Goal: Transaction & Acquisition: Purchase product/service

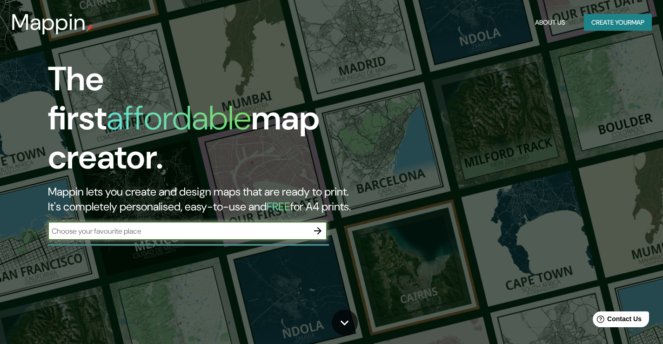
click at [174, 226] on input "text" at bounding box center [178, 231] width 261 height 11
click at [175, 226] on input "text" at bounding box center [178, 231] width 261 height 11
click at [289, 226] on input "text" at bounding box center [178, 231] width 261 height 11
type input "bogota"
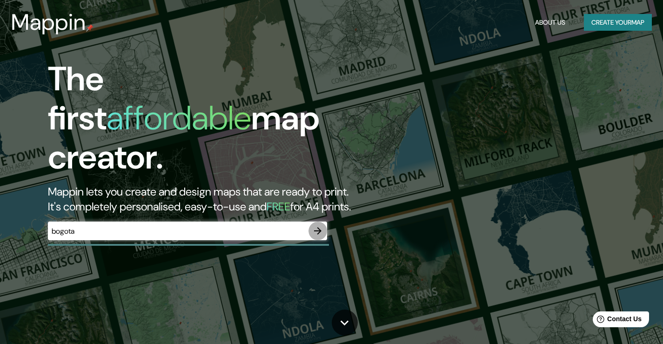
click at [322, 225] on icon "button" at bounding box center [317, 230] width 11 height 11
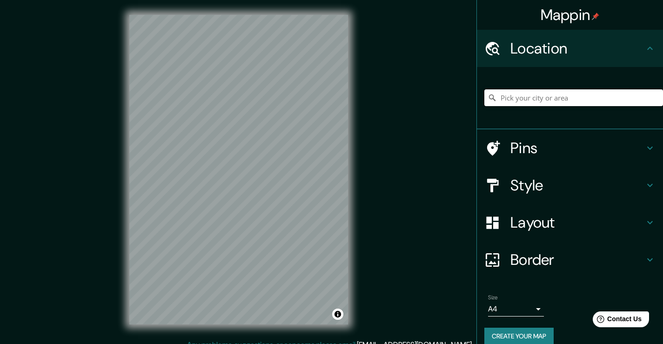
click at [506, 96] on input "Pick your city or area" at bounding box center [573, 97] width 179 height 17
click at [556, 95] on input "[GEOGRAPHIC_DATA], [GEOGRAPHIC_DATA]" at bounding box center [573, 97] width 179 height 17
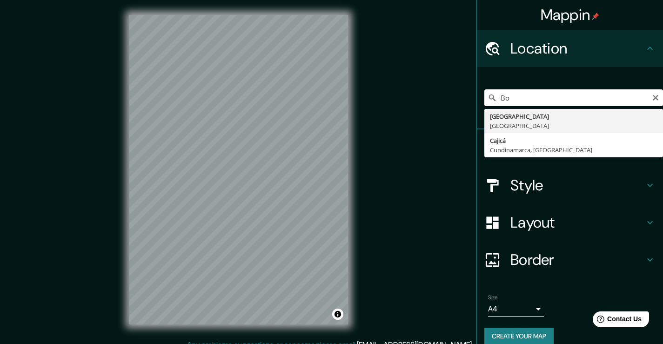
type input "B"
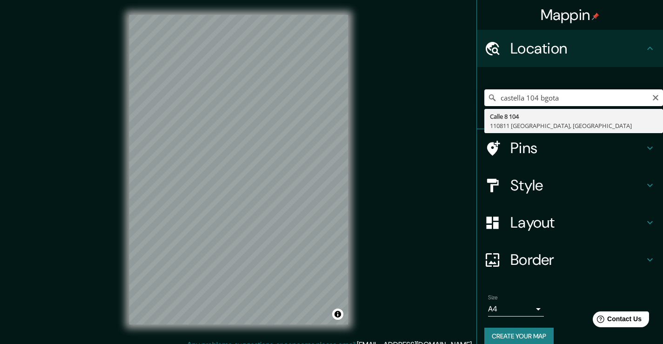
type input "[STREET_ADDRESS]"
